Goal: Register for event/course

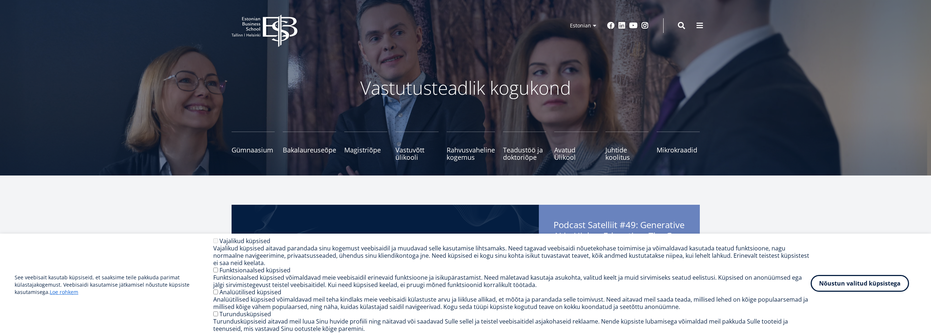
click at [850, 282] on button "Nõustun valitud küpsistega" at bounding box center [859, 283] width 98 height 17
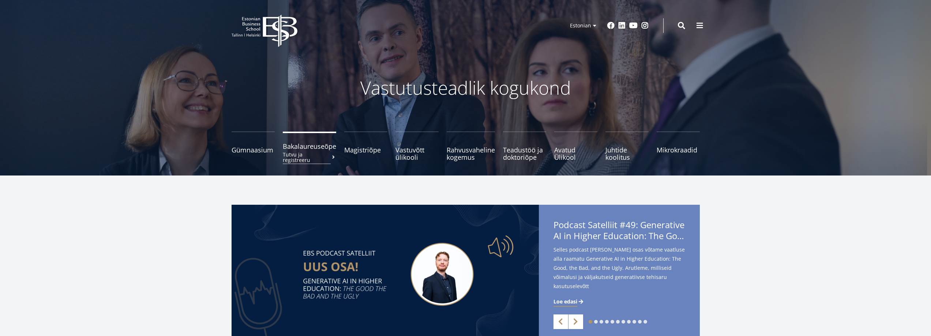
click at [325, 153] on small "Tutvu ja registreeru" at bounding box center [309, 157] width 53 height 11
click at [696, 26] on span at bounding box center [699, 24] width 7 height 7
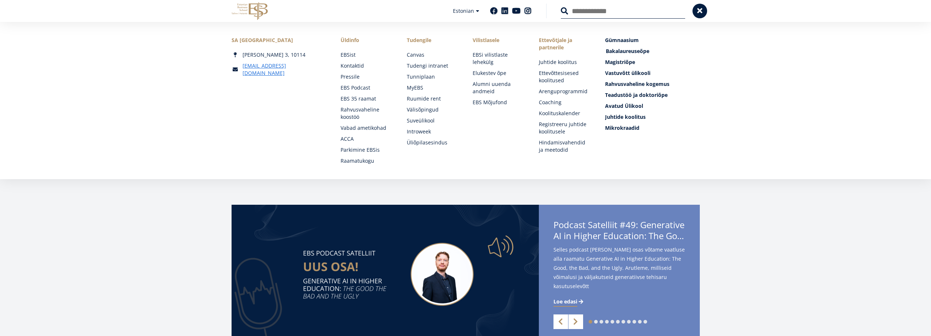
click at [643, 49] on span "Bakalaureuseõpe Tutvu ja registreeru" at bounding box center [628, 51] width 44 height 7
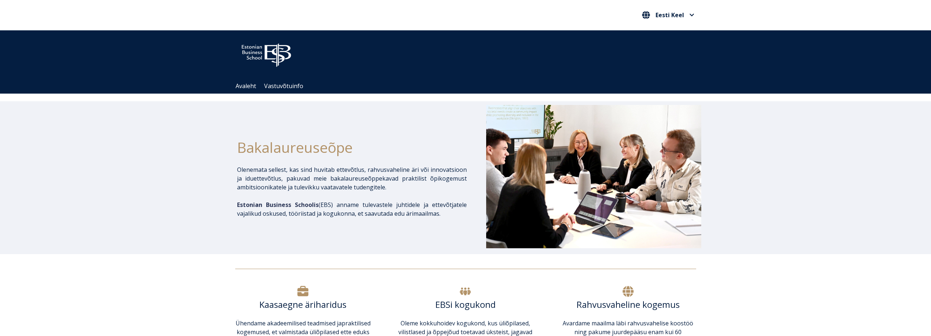
drag, startPoint x: 408, startPoint y: 158, endPoint x: 396, endPoint y: 156, distance: 12.2
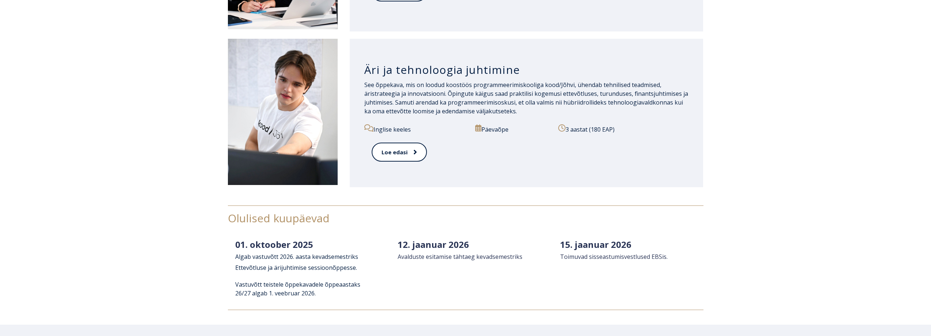
scroll to position [987, 0]
